Goal: Transaction & Acquisition: Purchase product/service

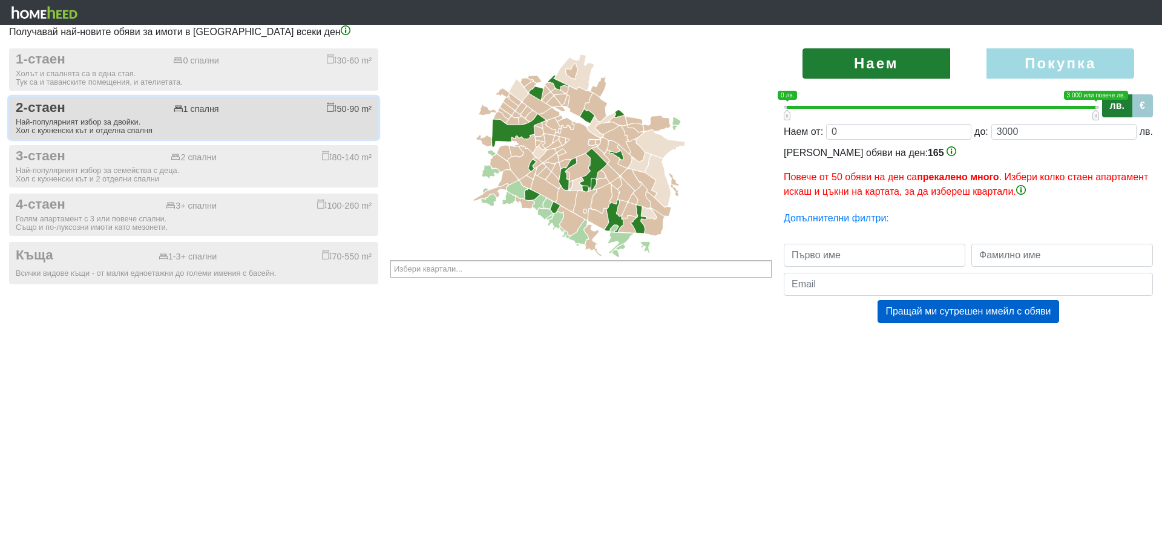
click at [88, 122] on div "Най-популярният избор за двойки. Хол с кухненски кът и отделна спалня" at bounding box center [194, 126] width 356 height 17
checkbox input "true"
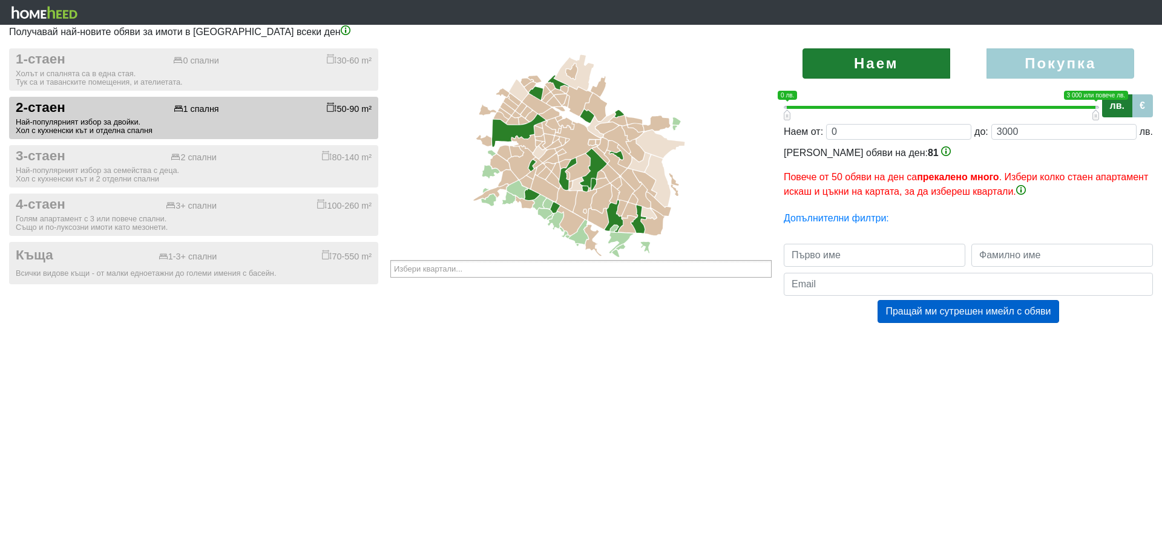
click at [1048, 62] on label "Покупка" at bounding box center [1060, 63] width 148 height 30
radio input "true"
type input "0;2000000"
type input "2000000"
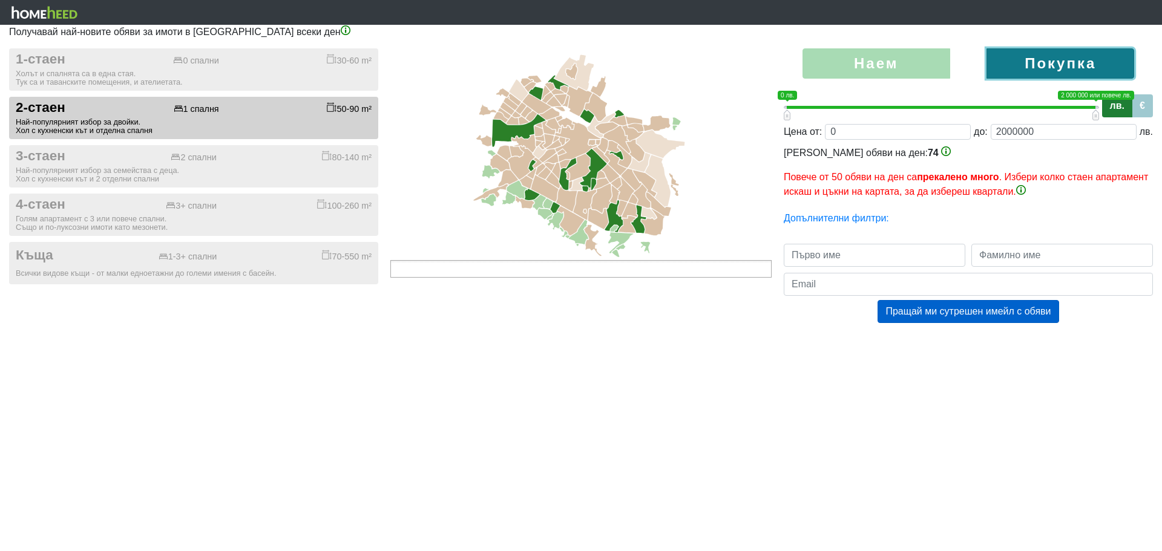
click at [713, 270] on ul at bounding box center [580, 269] width 381 height 18
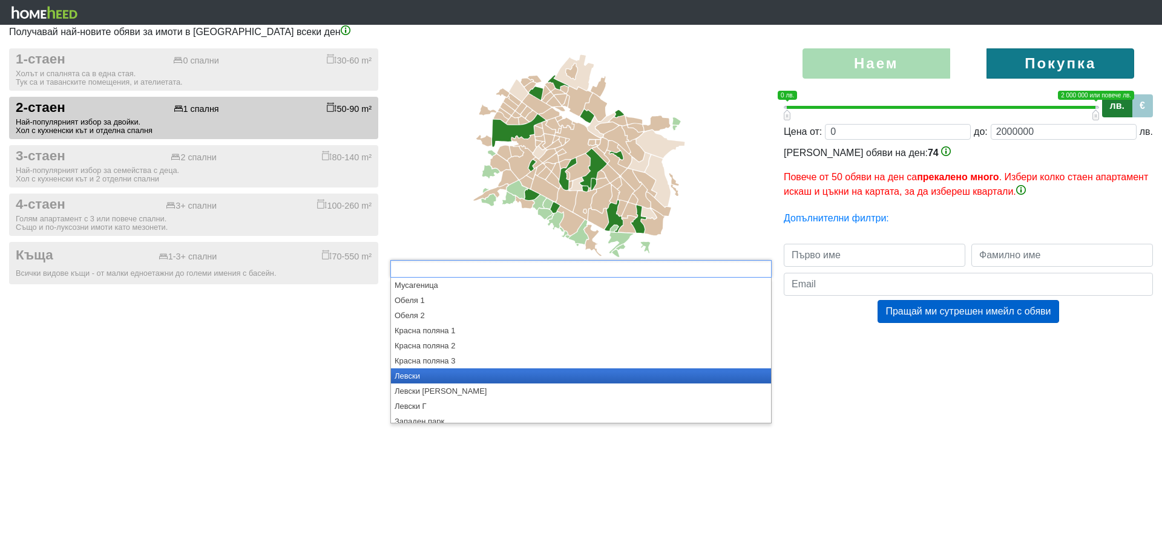
scroll to position [1089, 0]
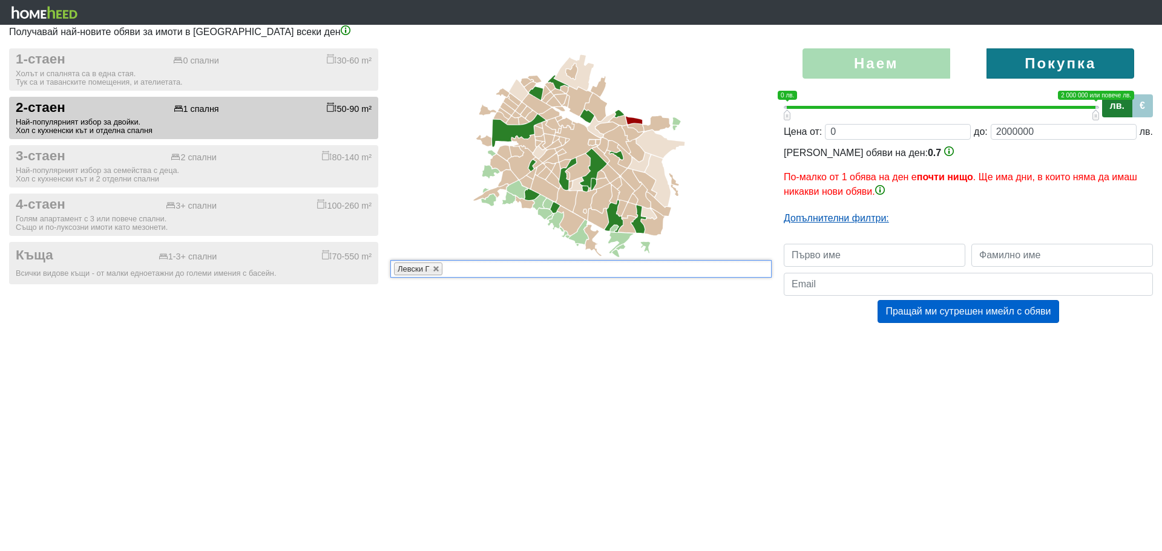
click at [820, 220] on link "Допълнителни филтри:" at bounding box center [836, 218] width 105 height 10
